Goal: Information Seeking & Learning: Learn about a topic

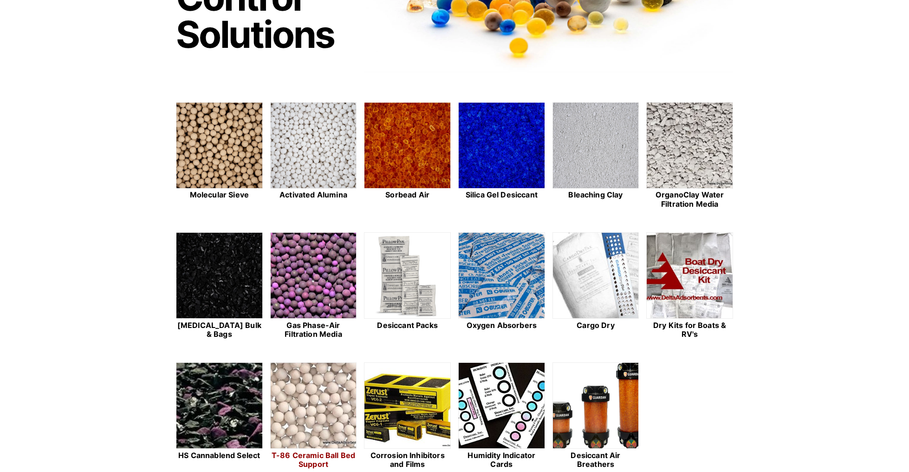
scroll to position [139, 0]
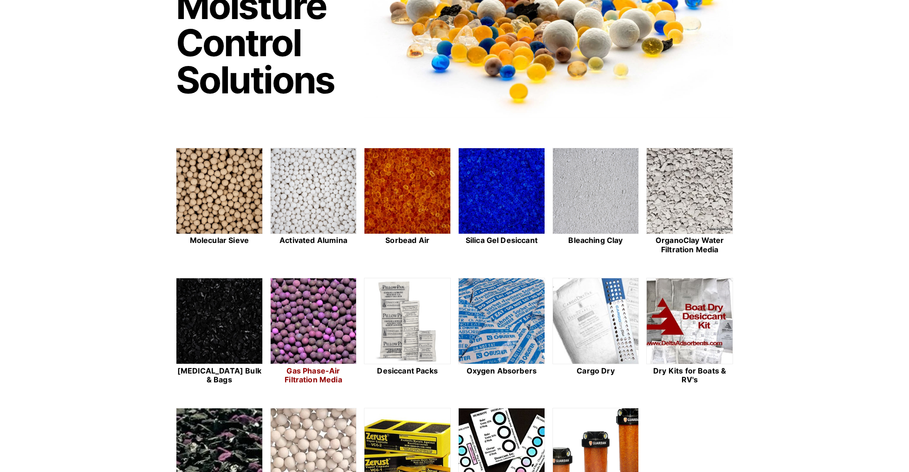
click at [299, 315] on img at bounding box center [314, 321] width 86 height 86
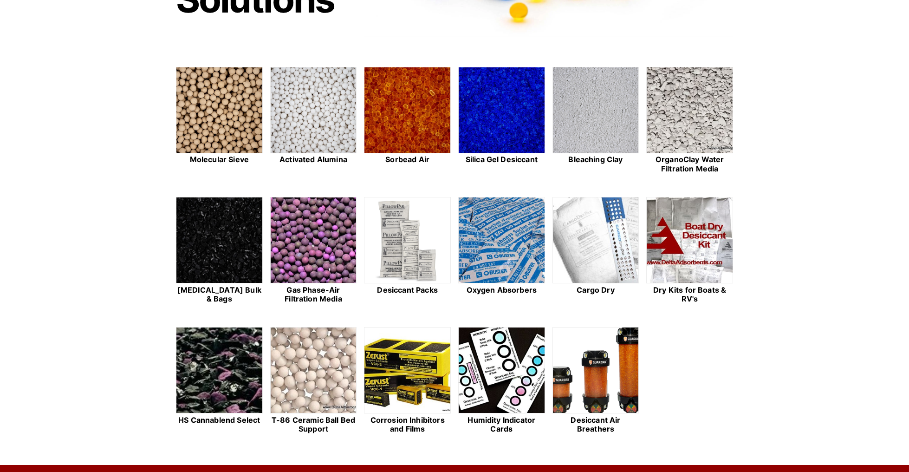
scroll to position [232, 0]
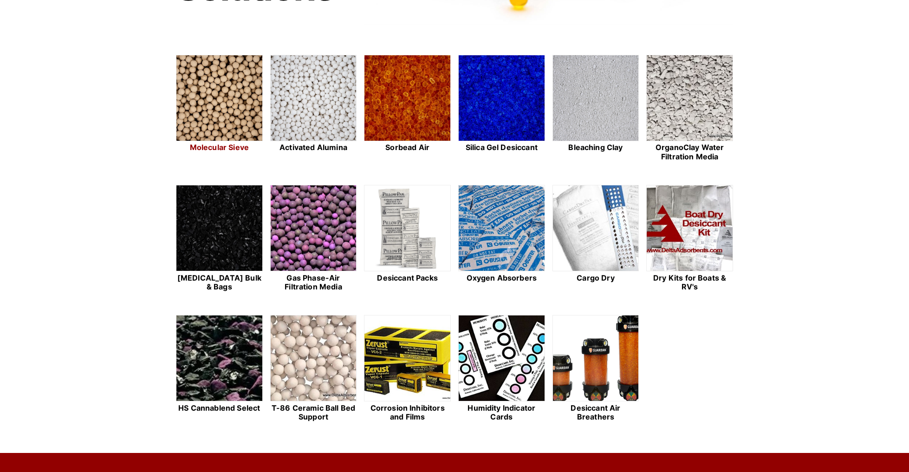
click at [214, 113] on img at bounding box center [219, 98] width 86 height 86
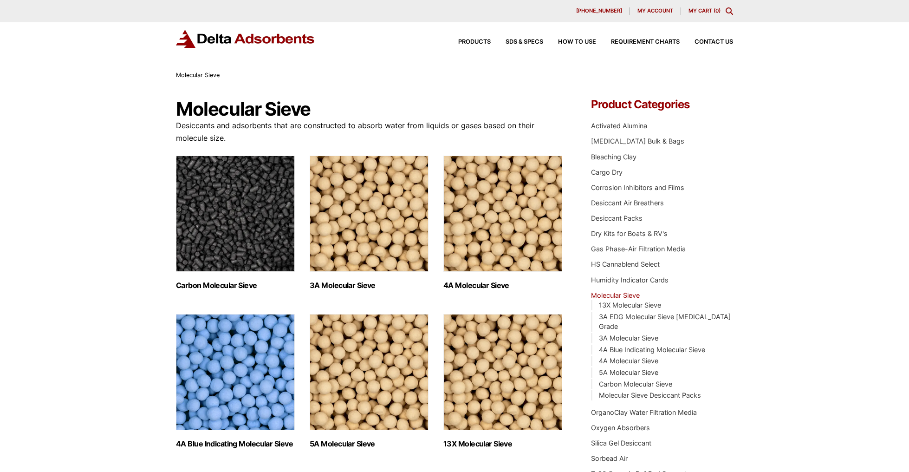
click at [237, 248] on img "Visit product category Carbon Molecular Sieve" at bounding box center [235, 214] width 119 height 116
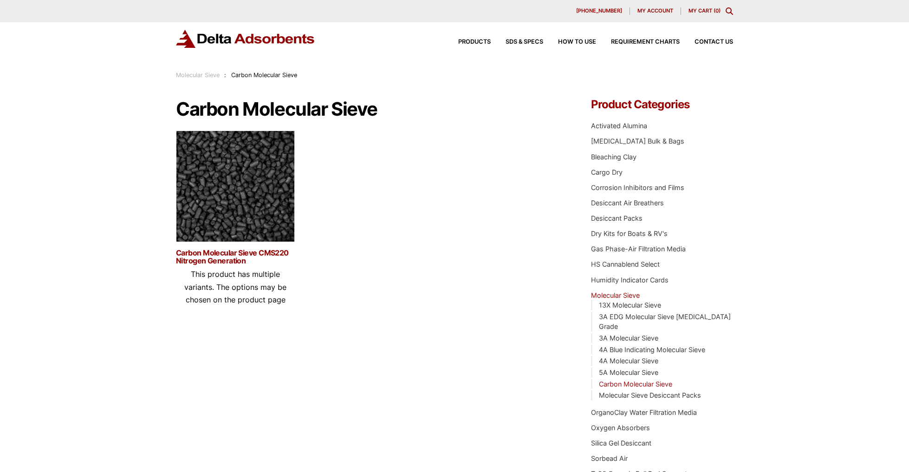
click at [268, 252] on link "Carbon Molecular Sieve CMS220 Nitrogen Generation" at bounding box center [235, 257] width 119 height 16
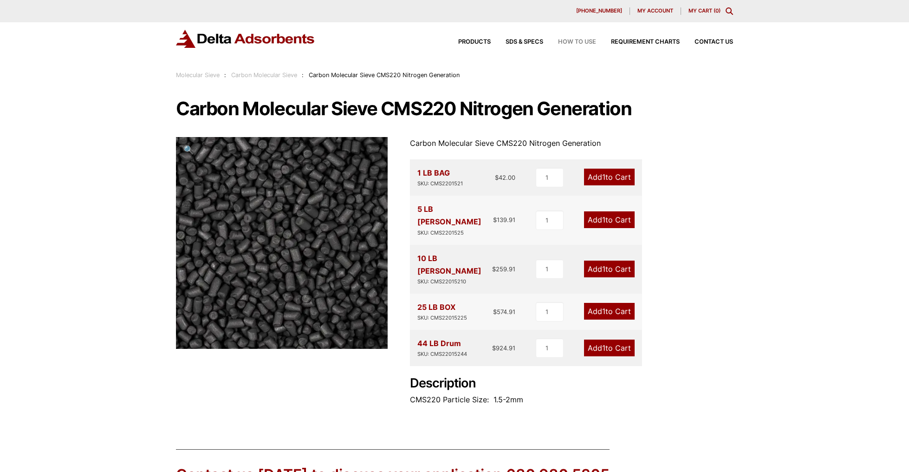
click at [578, 43] on span "How to Use" at bounding box center [577, 42] width 38 height 6
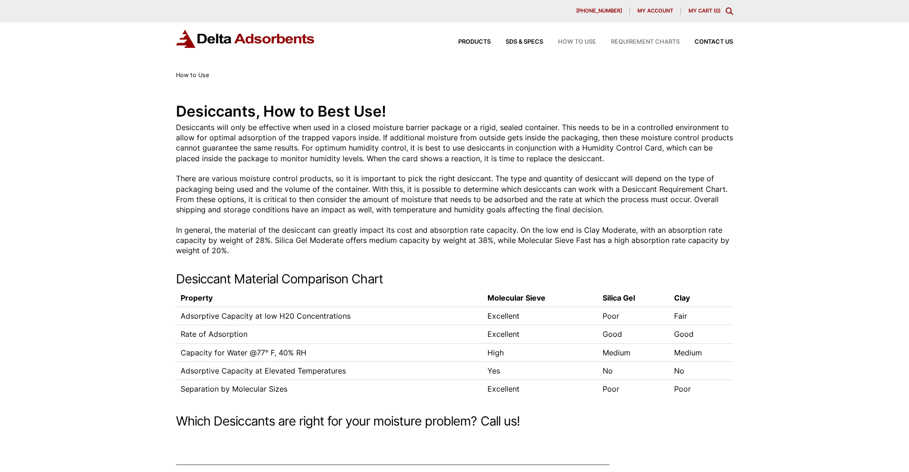
click at [635, 42] on span "Requirement Charts" at bounding box center [645, 42] width 69 height 6
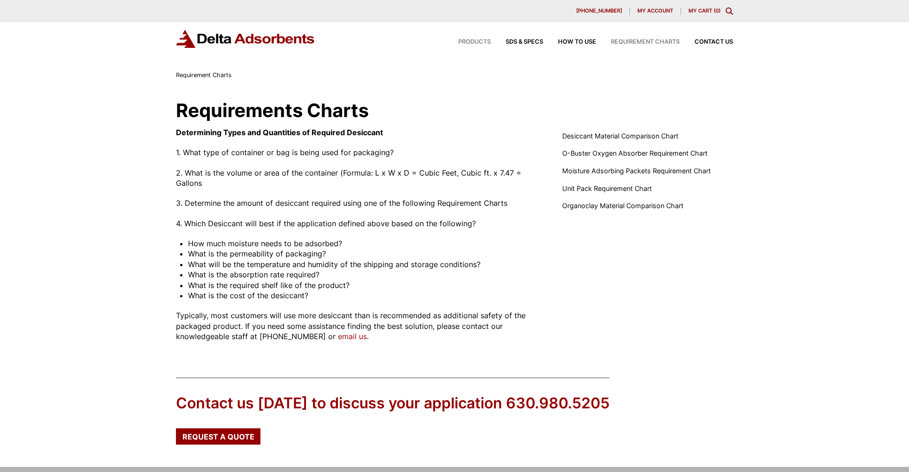
click at [482, 43] on span "Products" at bounding box center [474, 42] width 32 height 6
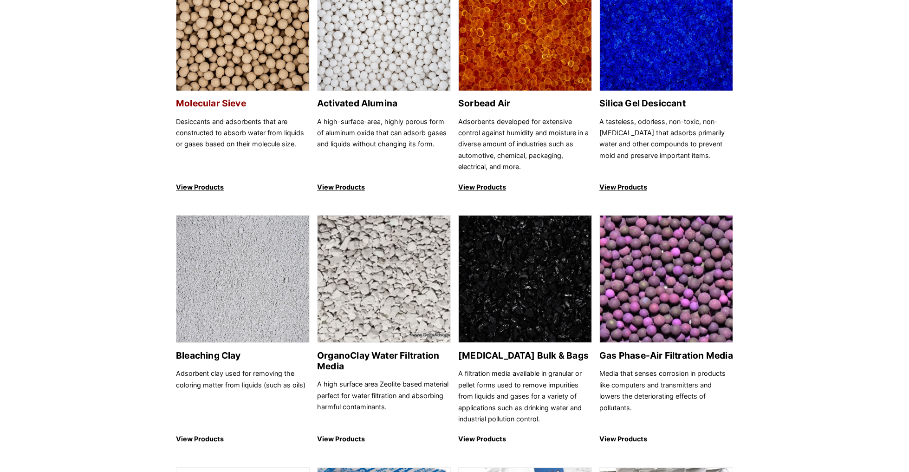
scroll to position [93, 0]
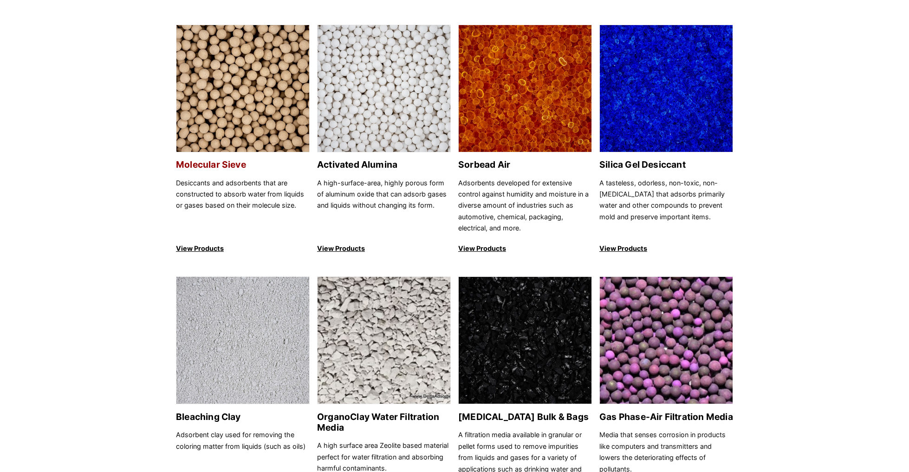
click at [243, 124] on img at bounding box center [242, 89] width 133 height 128
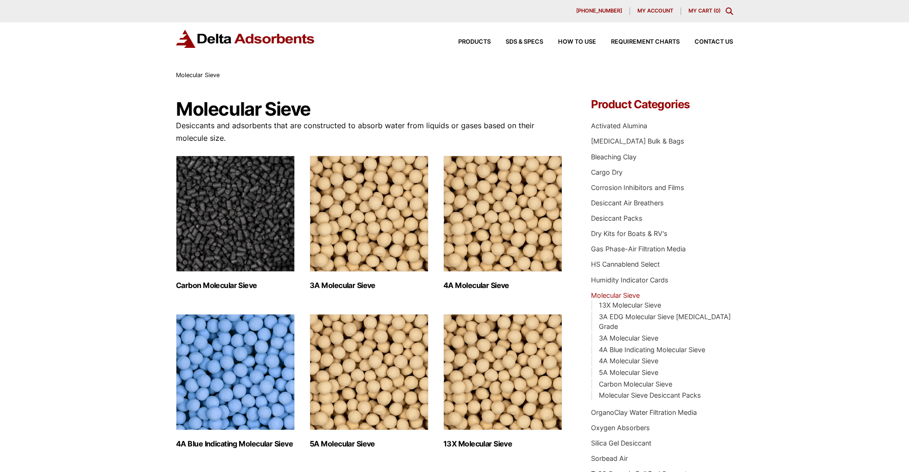
click at [240, 233] on img "Visit product category Carbon Molecular Sieve" at bounding box center [235, 214] width 119 height 116
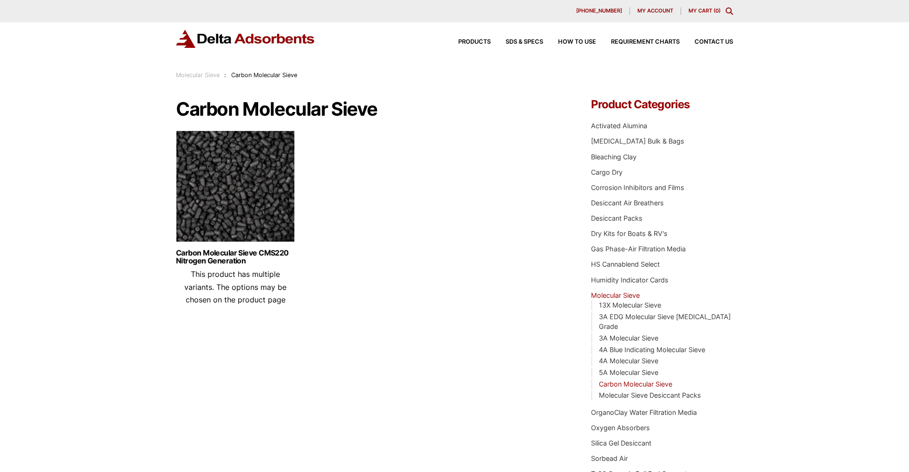
click at [228, 228] on img at bounding box center [235, 188] width 119 height 116
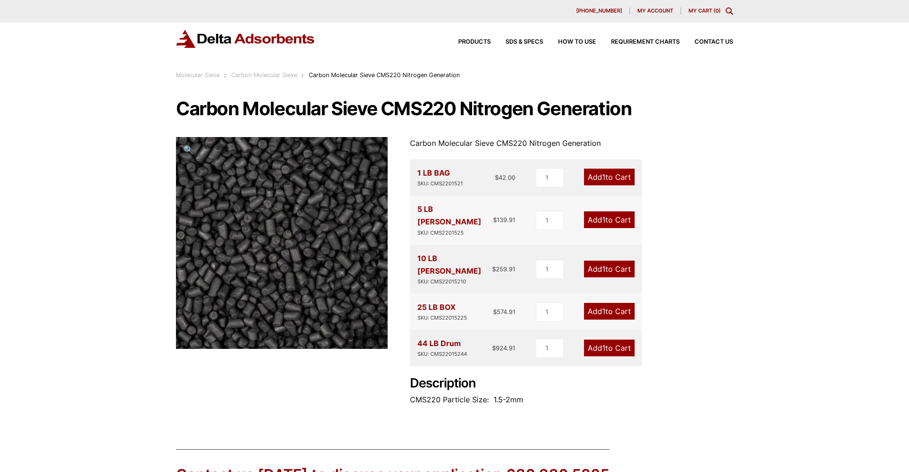
click at [450, 337] on div "44 LB Drum SKU: CMS22015244" at bounding box center [442, 347] width 50 height 21
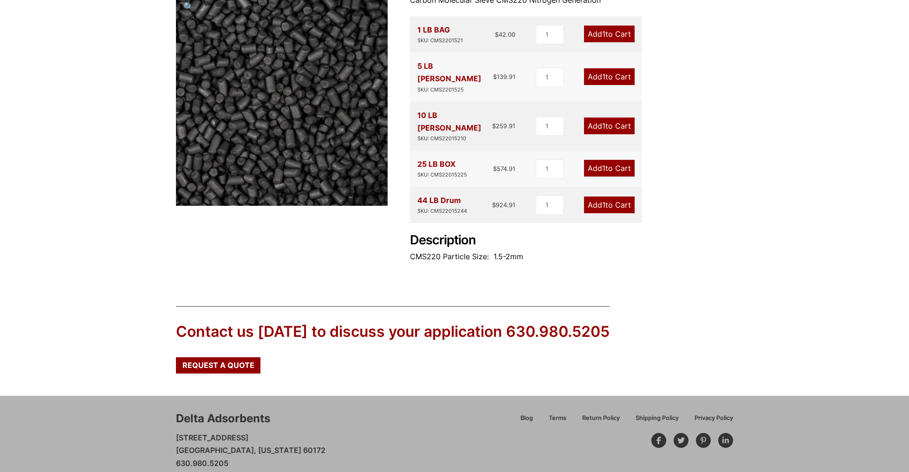
click at [456, 250] on p "CMS220 Particle Size: 1.5-2mm" at bounding box center [571, 256] width 323 height 13
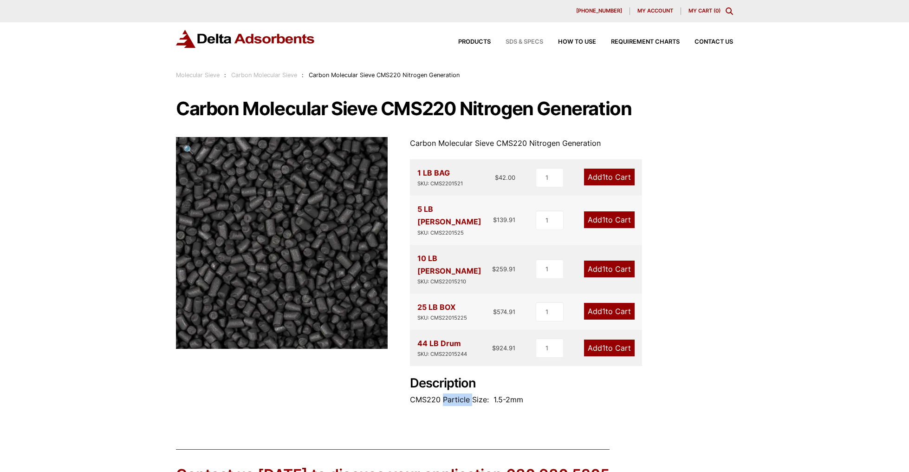
click at [532, 41] on span "SDS & SPECS" at bounding box center [525, 42] width 38 height 6
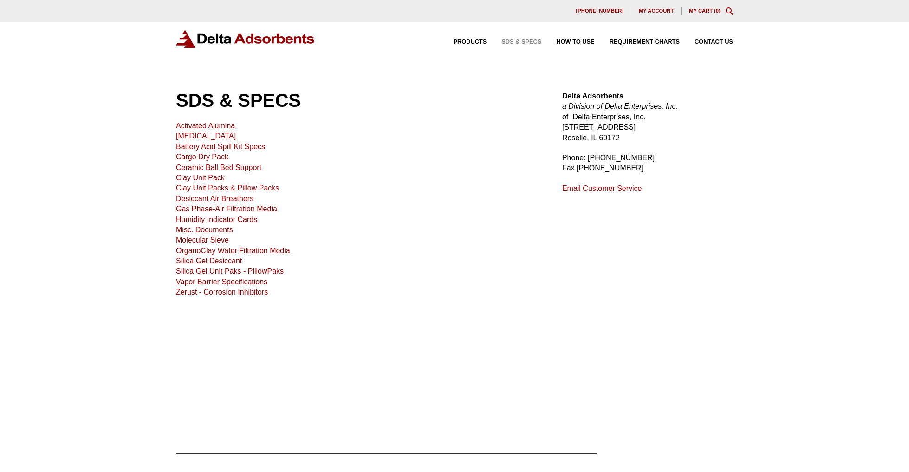
click at [201, 239] on link "Molecular Sieve" at bounding box center [202, 240] width 53 height 8
